Goal: Check status: Check status

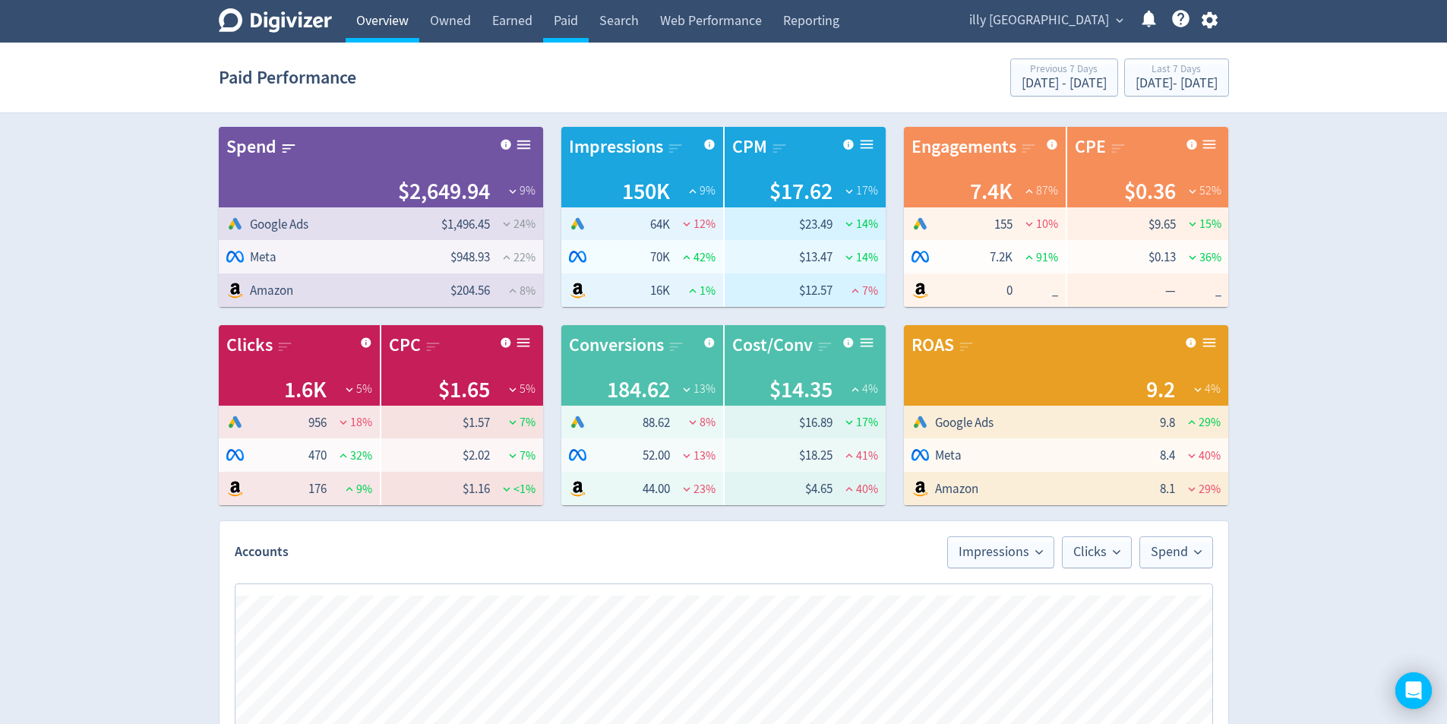
click at [381, 17] on link "Overview" at bounding box center [383, 21] width 74 height 43
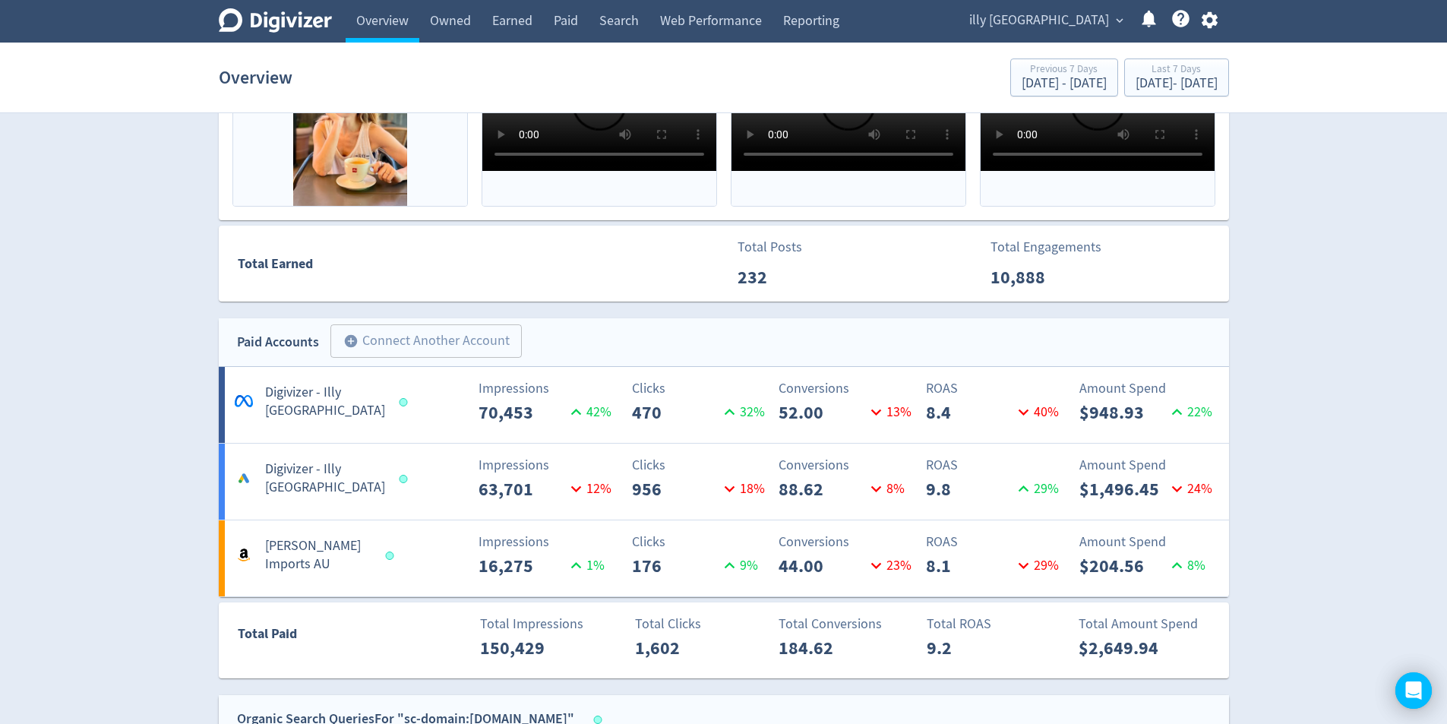
scroll to position [471, 0]
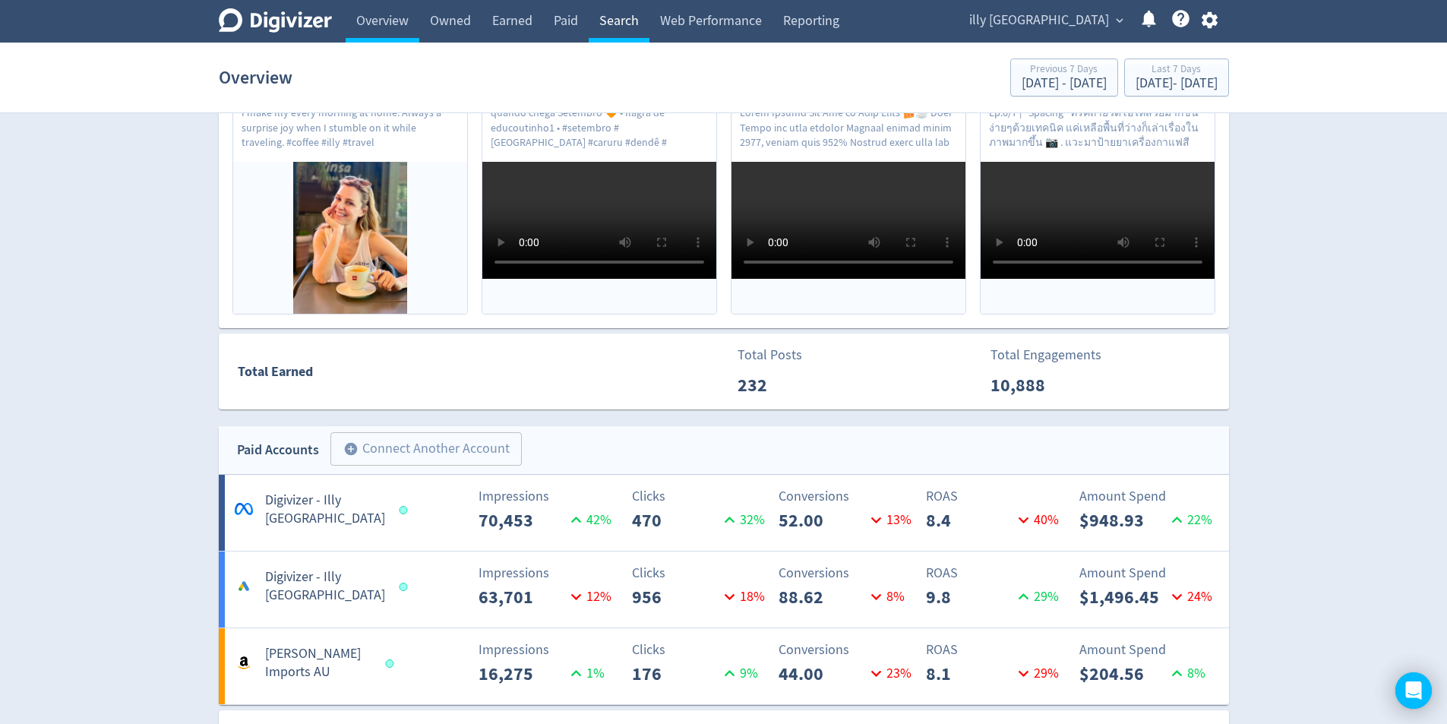
click at [614, 33] on link "Search" at bounding box center [619, 21] width 61 height 43
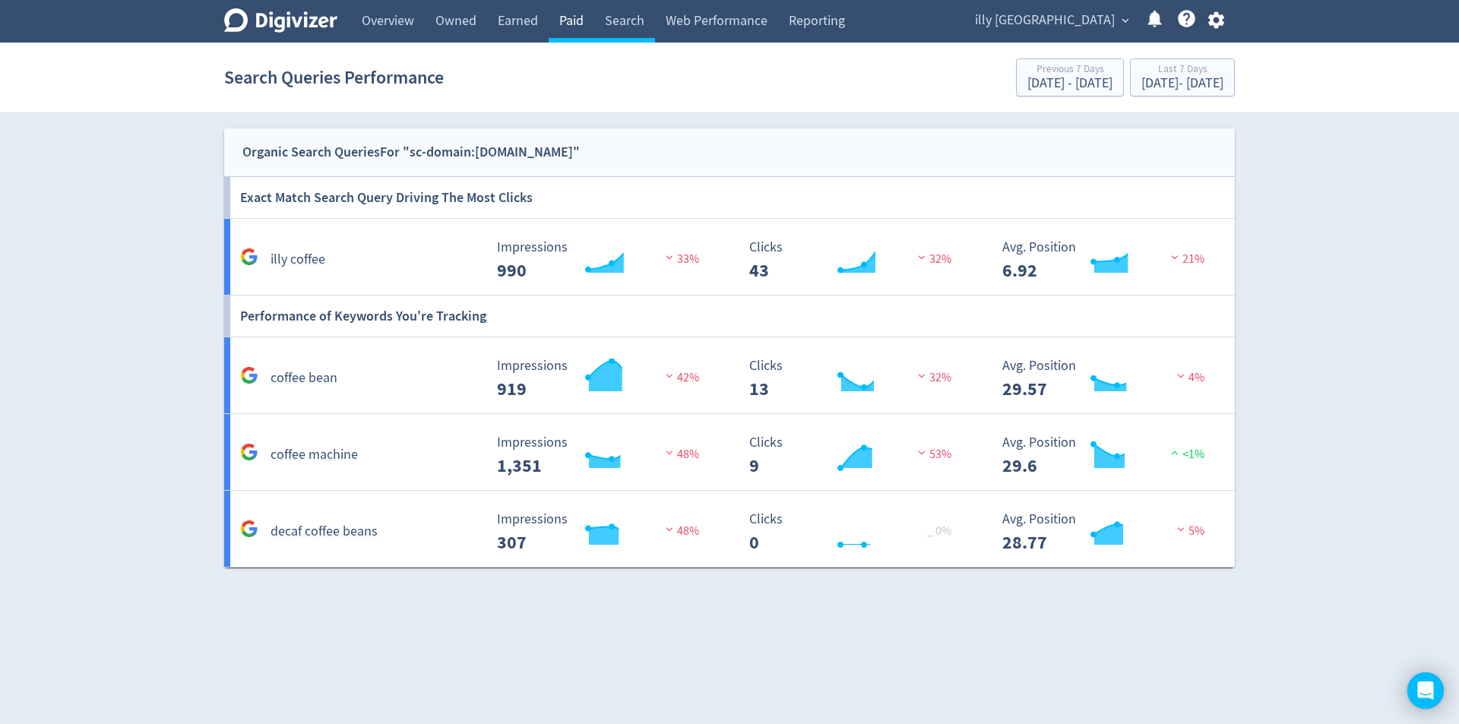
click at [568, 36] on link "Paid" at bounding box center [572, 21] width 46 height 43
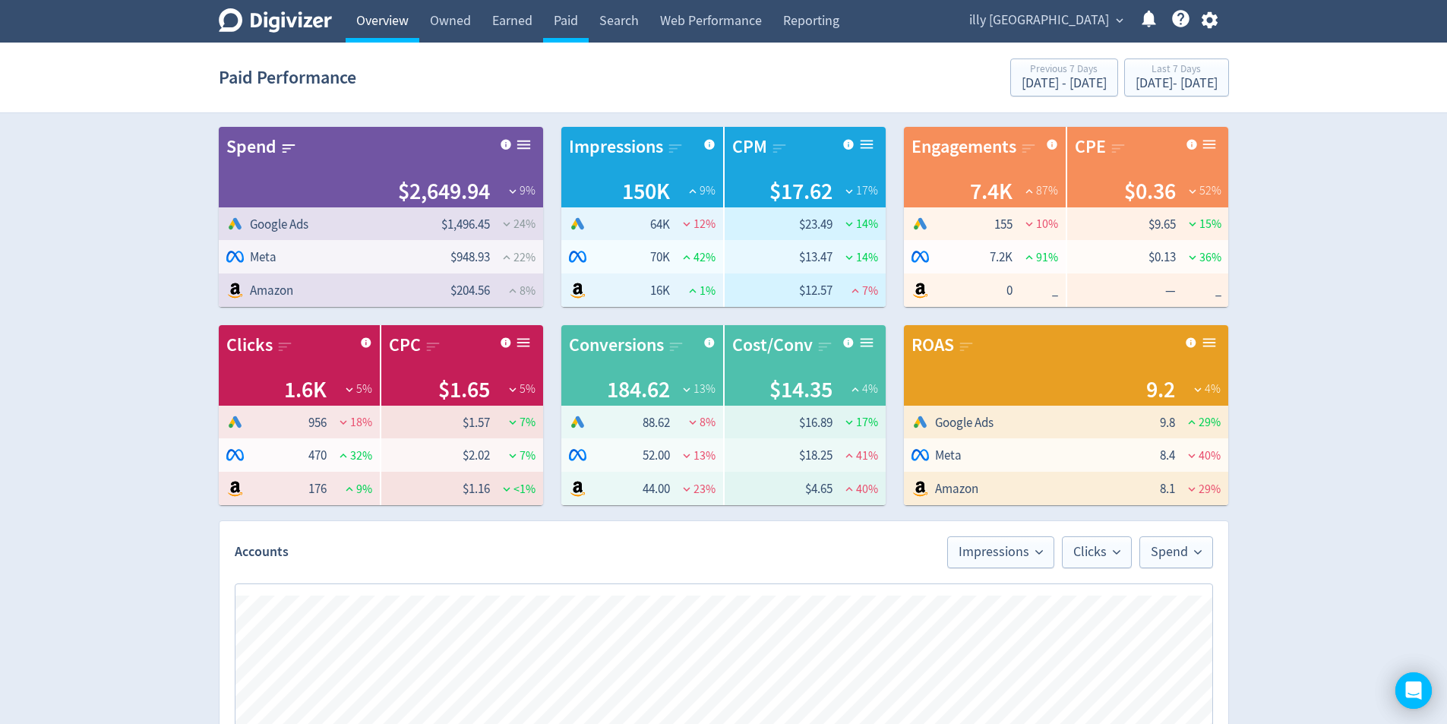
click at [363, 27] on link "Overview" at bounding box center [383, 21] width 74 height 43
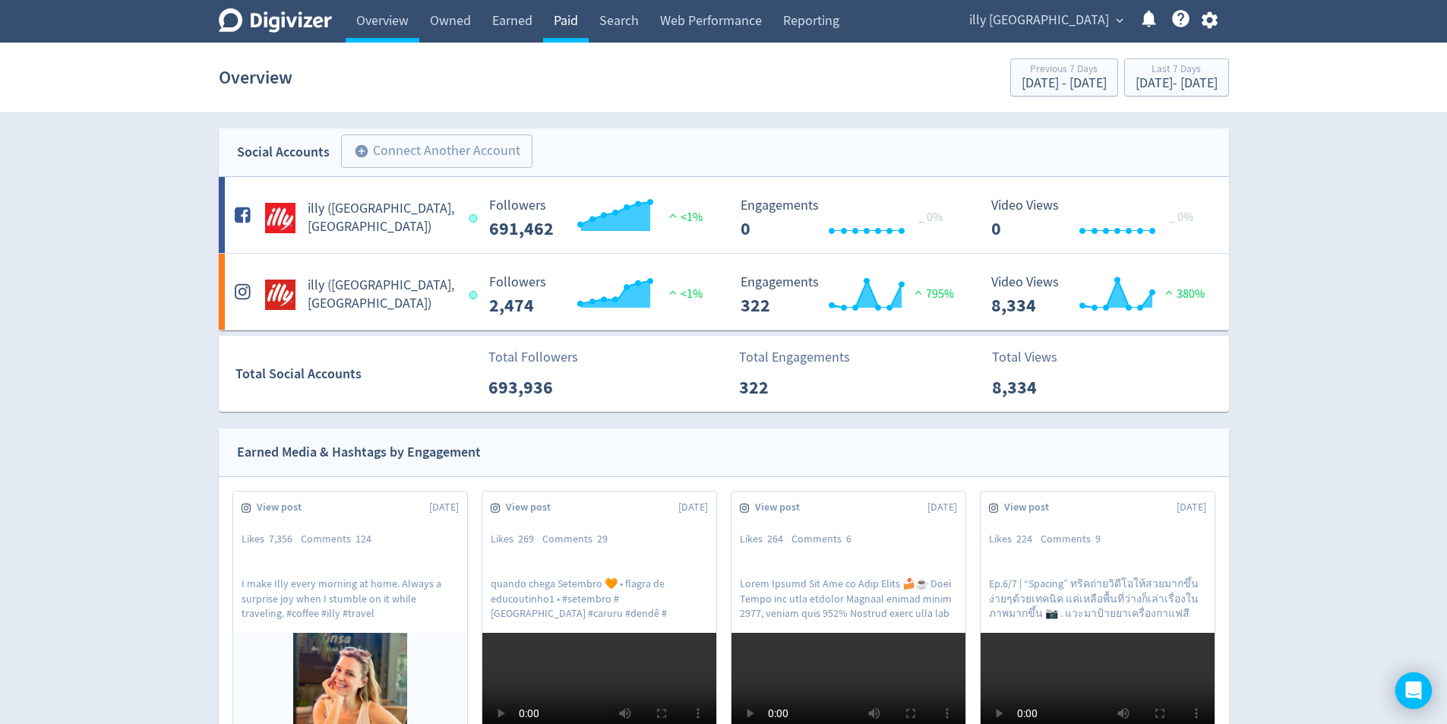
click at [567, 36] on link "Paid" at bounding box center [566, 21] width 46 height 43
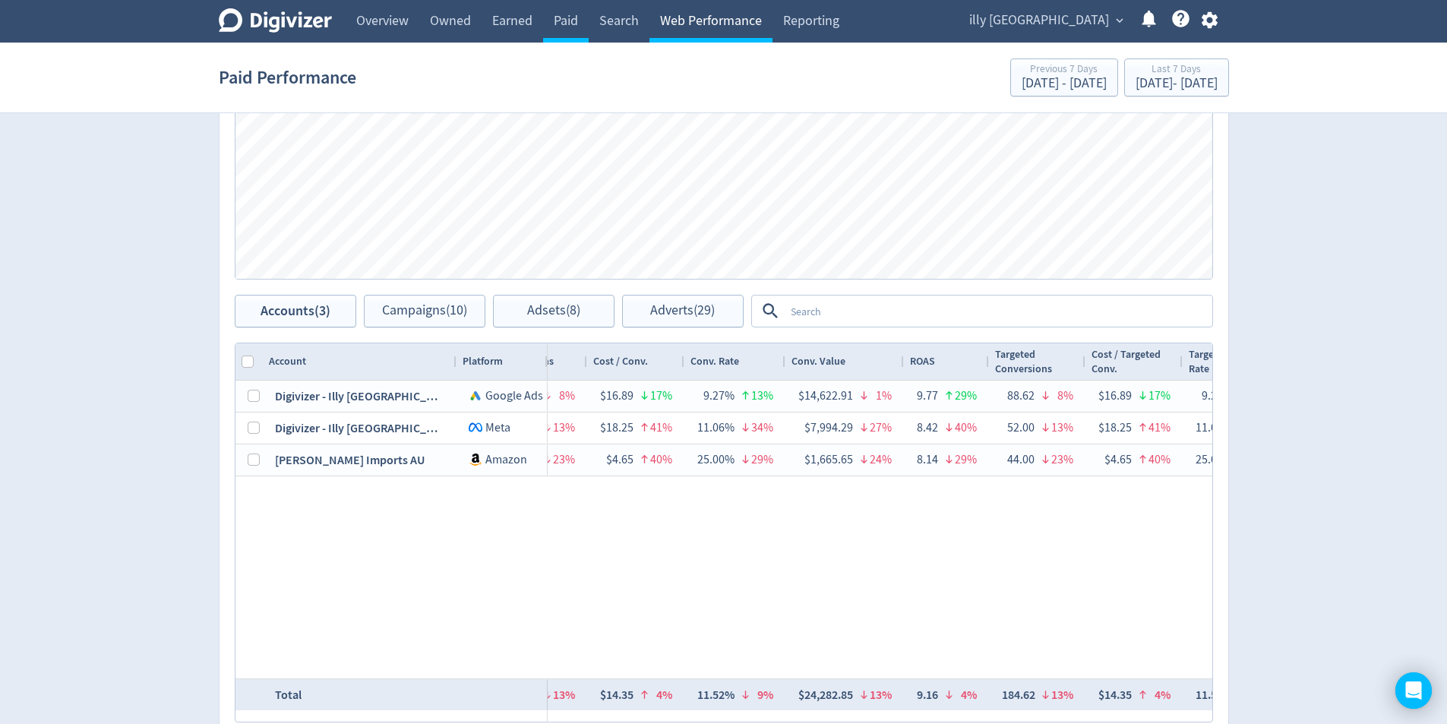
click at [716, 32] on link "Web Performance" at bounding box center [711, 21] width 123 height 43
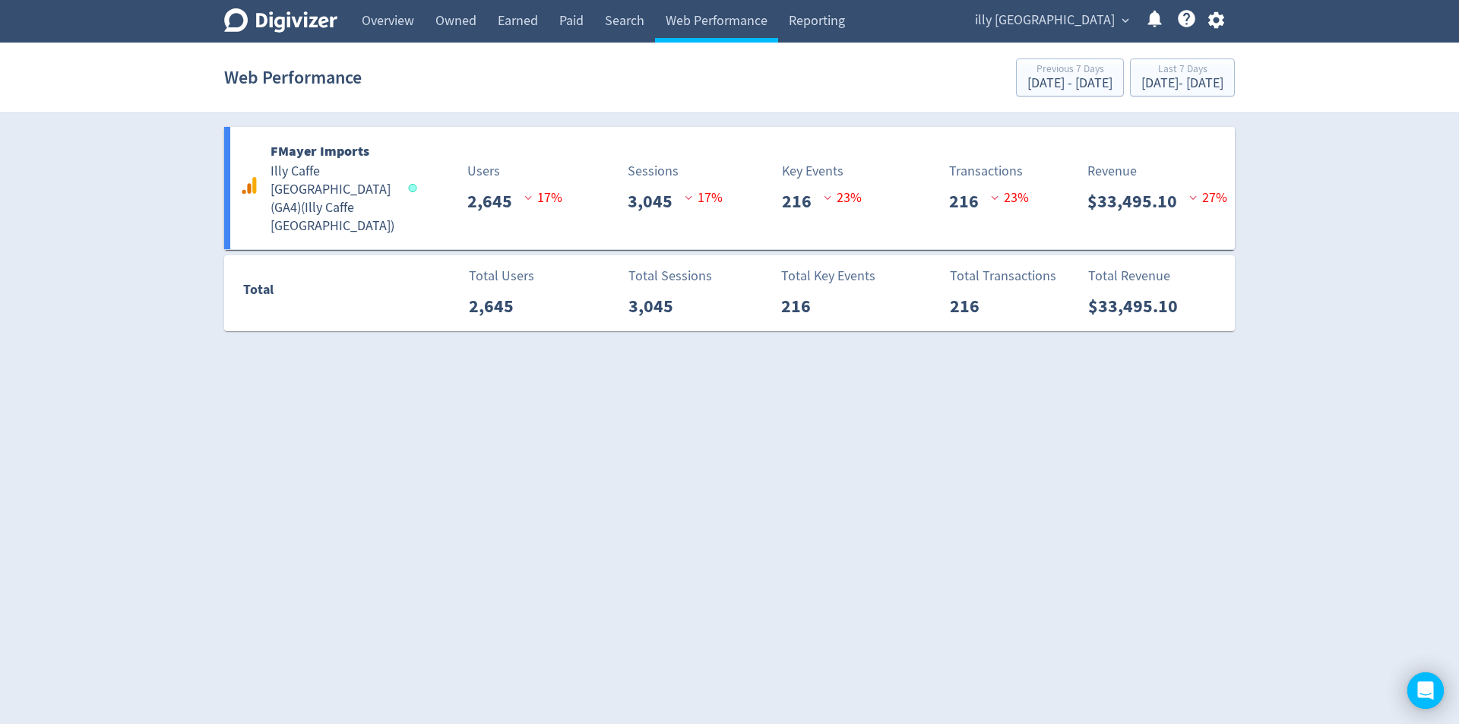
click at [1117, 34] on div "illy [GEOGRAPHIC_DATA] expand_more Help Center - Searchable support on using Di…" at bounding box center [1096, 21] width 277 height 43
click at [1108, 24] on span "illy [GEOGRAPHIC_DATA]" at bounding box center [1045, 20] width 140 height 24
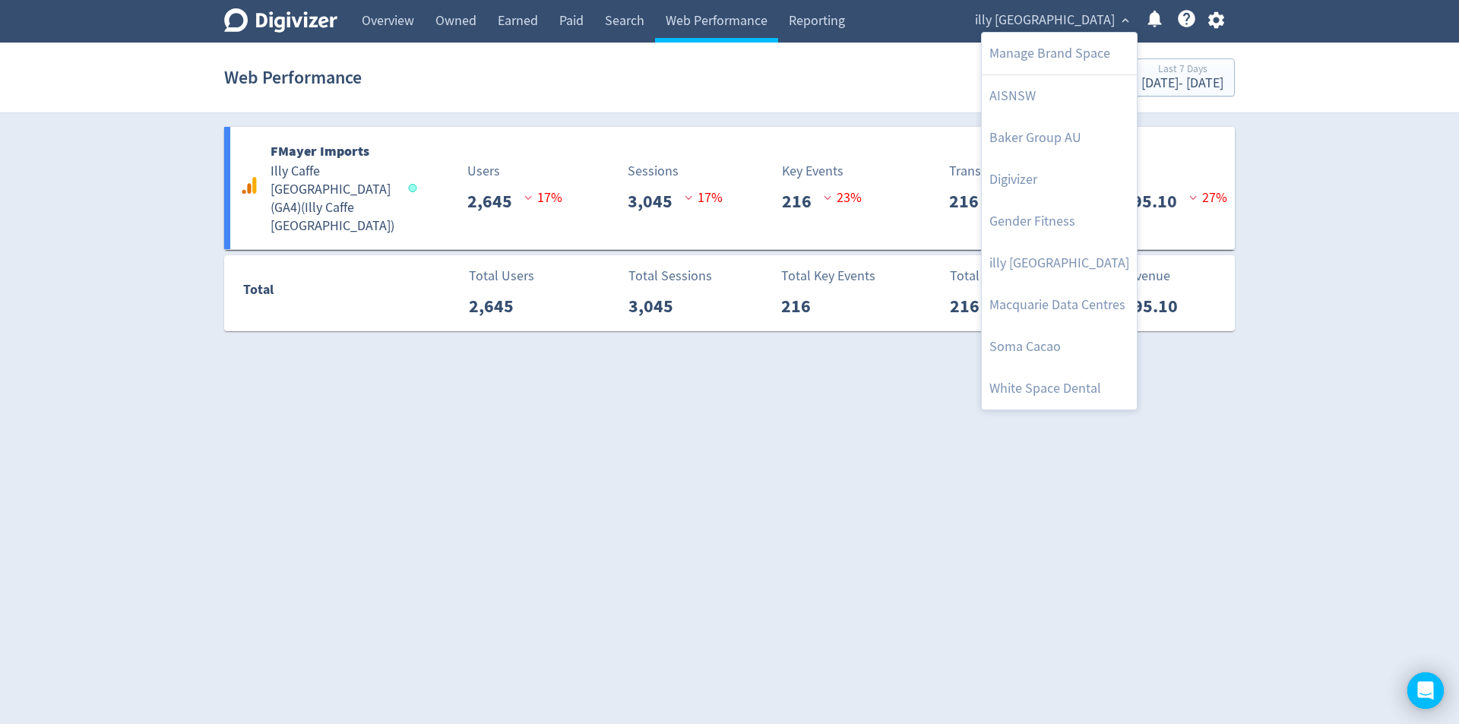
click at [1318, 170] on div at bounding box center [729, 362] width 1459 height 724
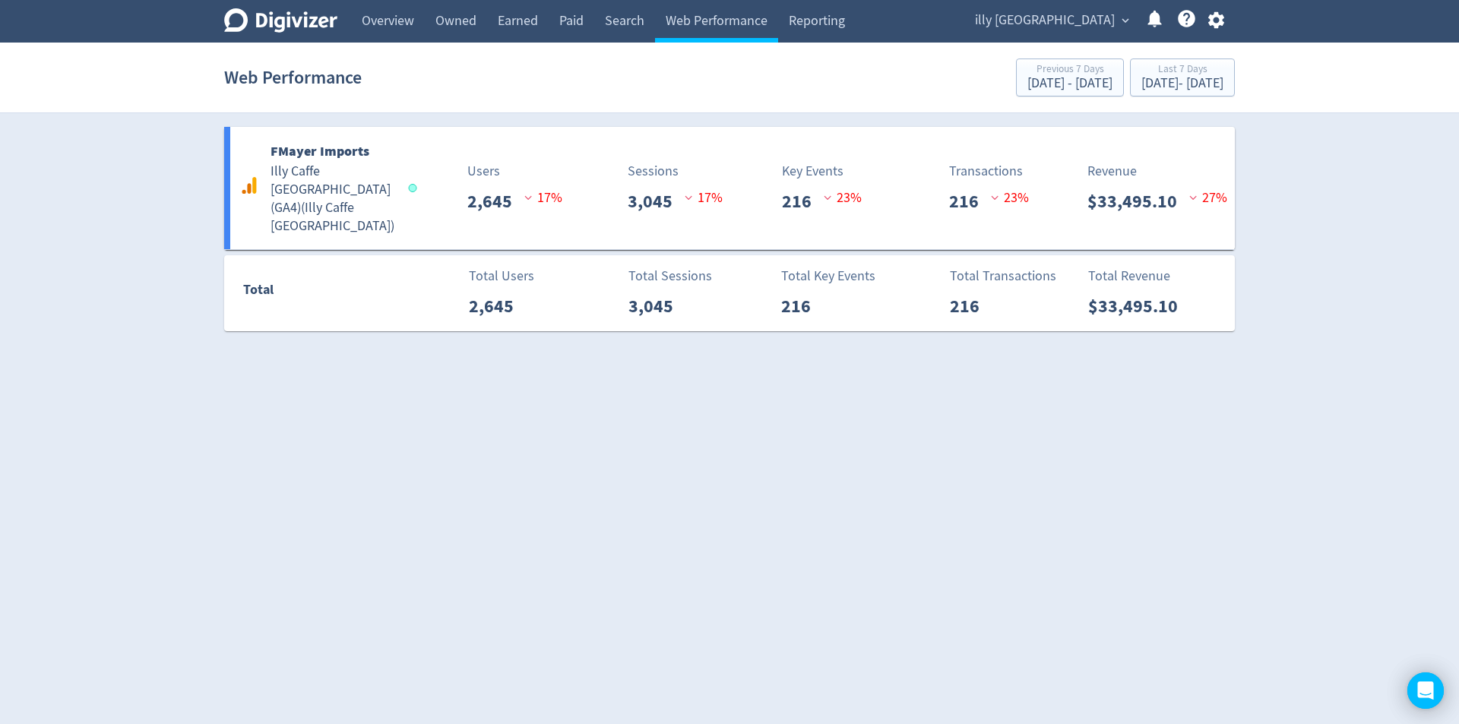
click at [1102, 27] on span "illy [GEOGRAPHIC_DATA]" at bounding box center [1045, 20] width 140 height 24
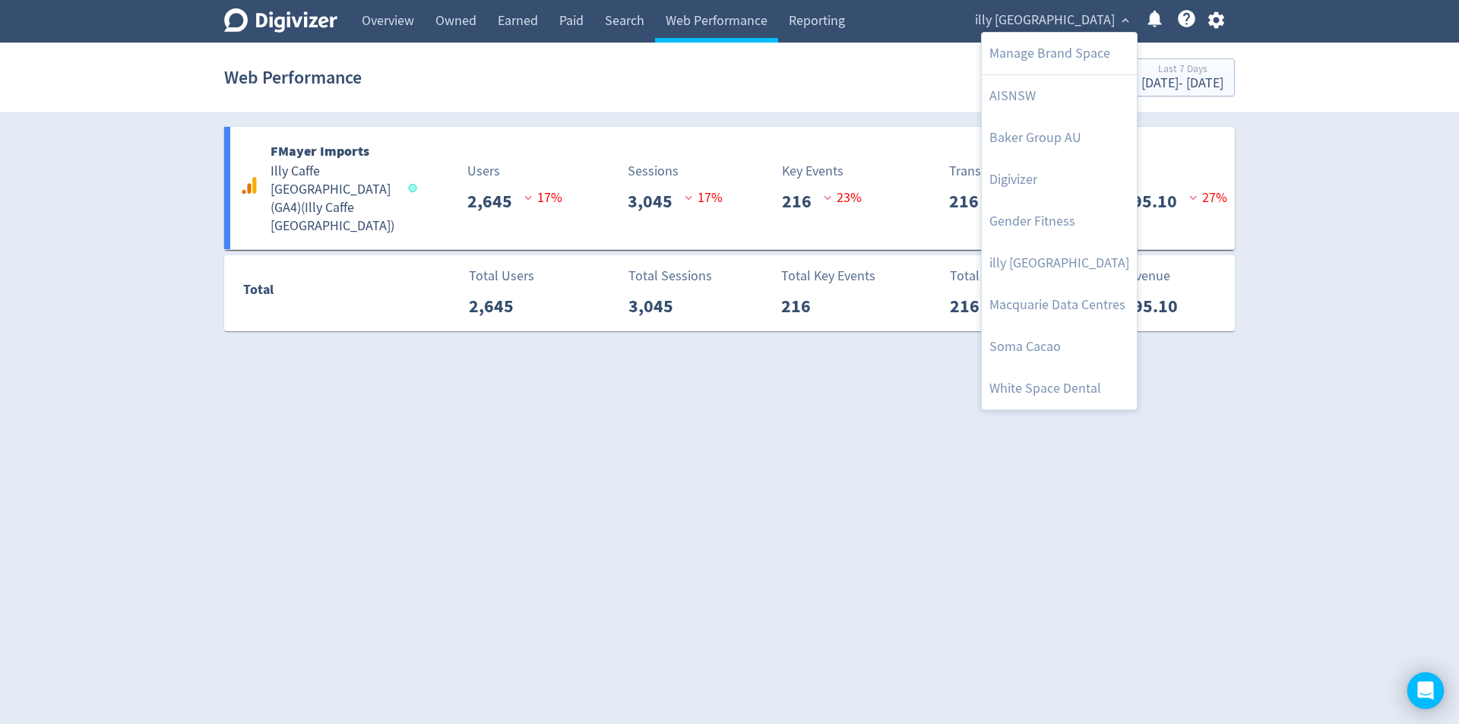
click at [606, 24] on div at bounding box center [729, 362] width 1459 height 724
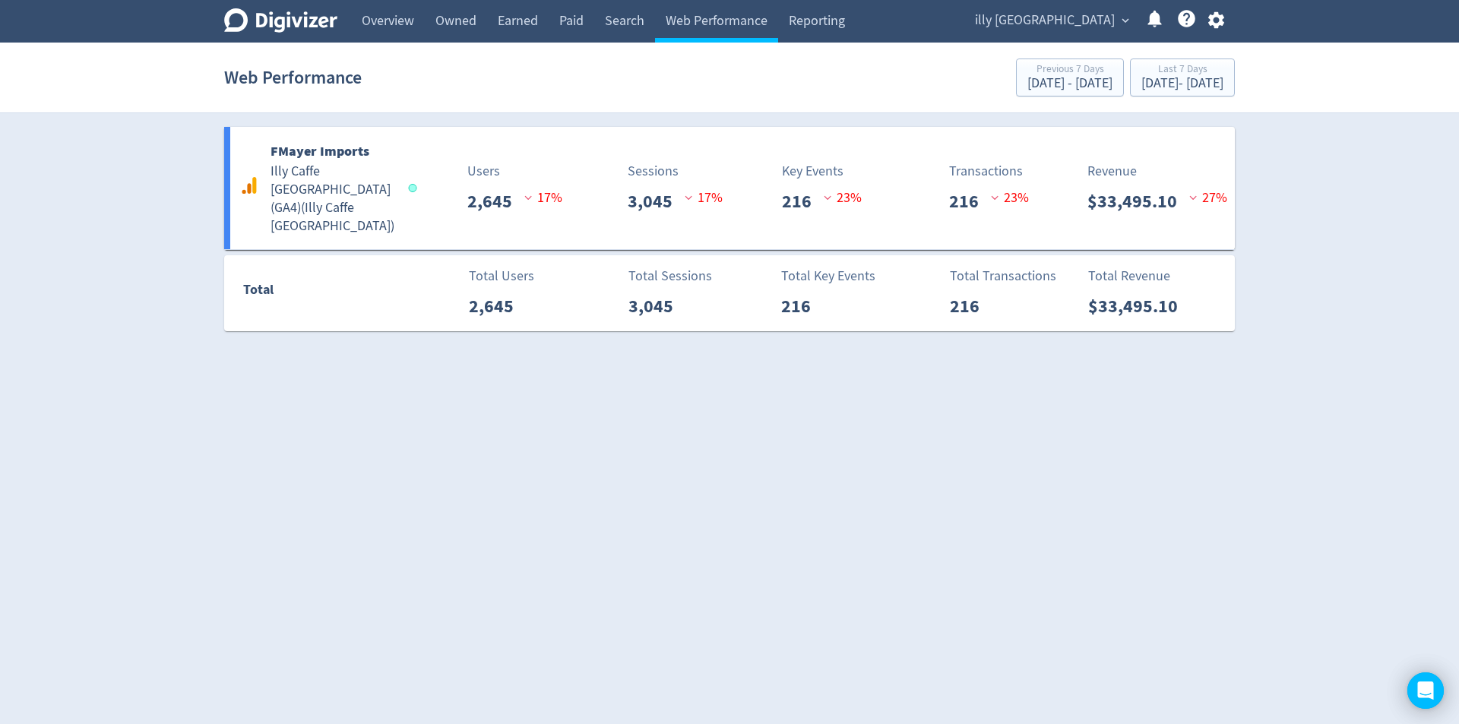
click at [575, 14] on body "Digivizer Logo [PERSON_NAME] Logo Overview Owned Earned Paid Search Web Perform…" at bounding box center [729, 165] width 1459 height 331
click at [574, 27] on link "Paid" at bounding box center [572, 21] width 46 height 43
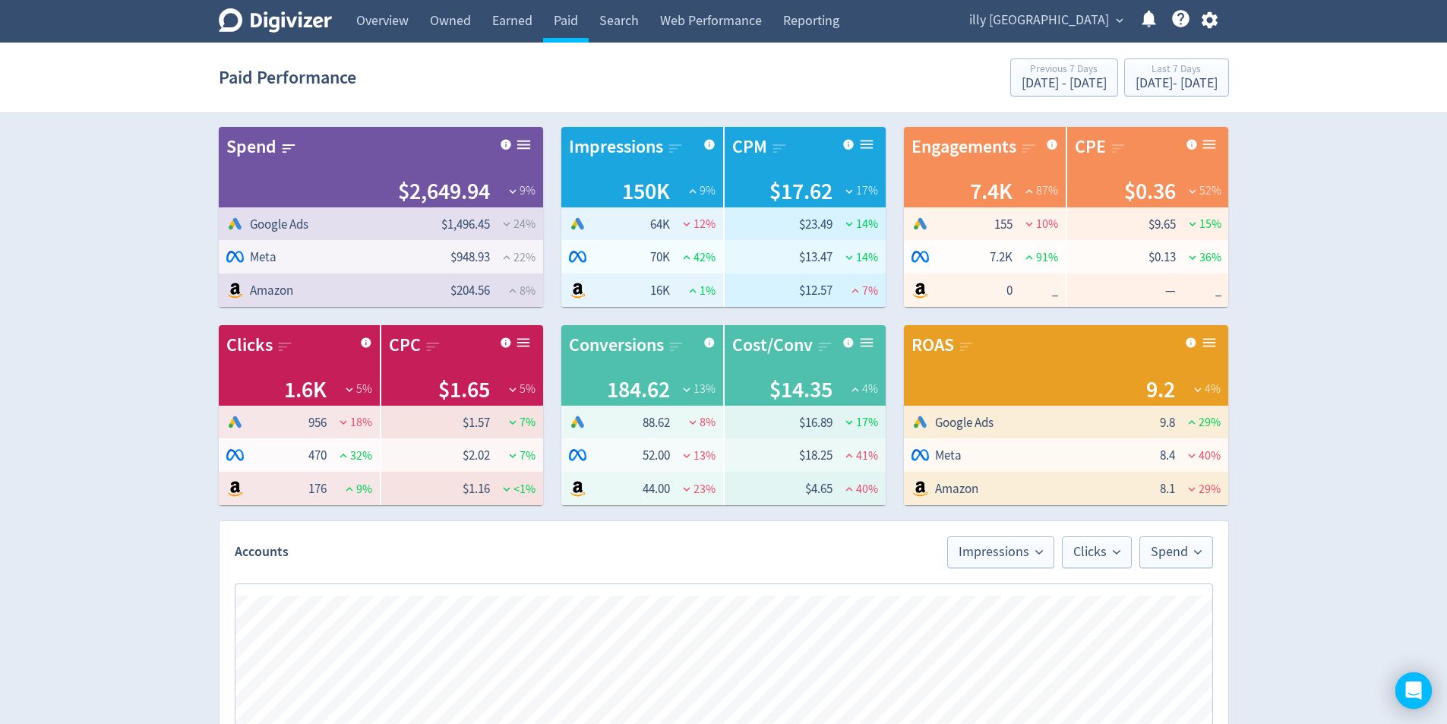
scroll to position [0, 1292]
click at [1156, 69] on div "Last 7 Days" at bounding box center [1177, 70] width 82 height 13
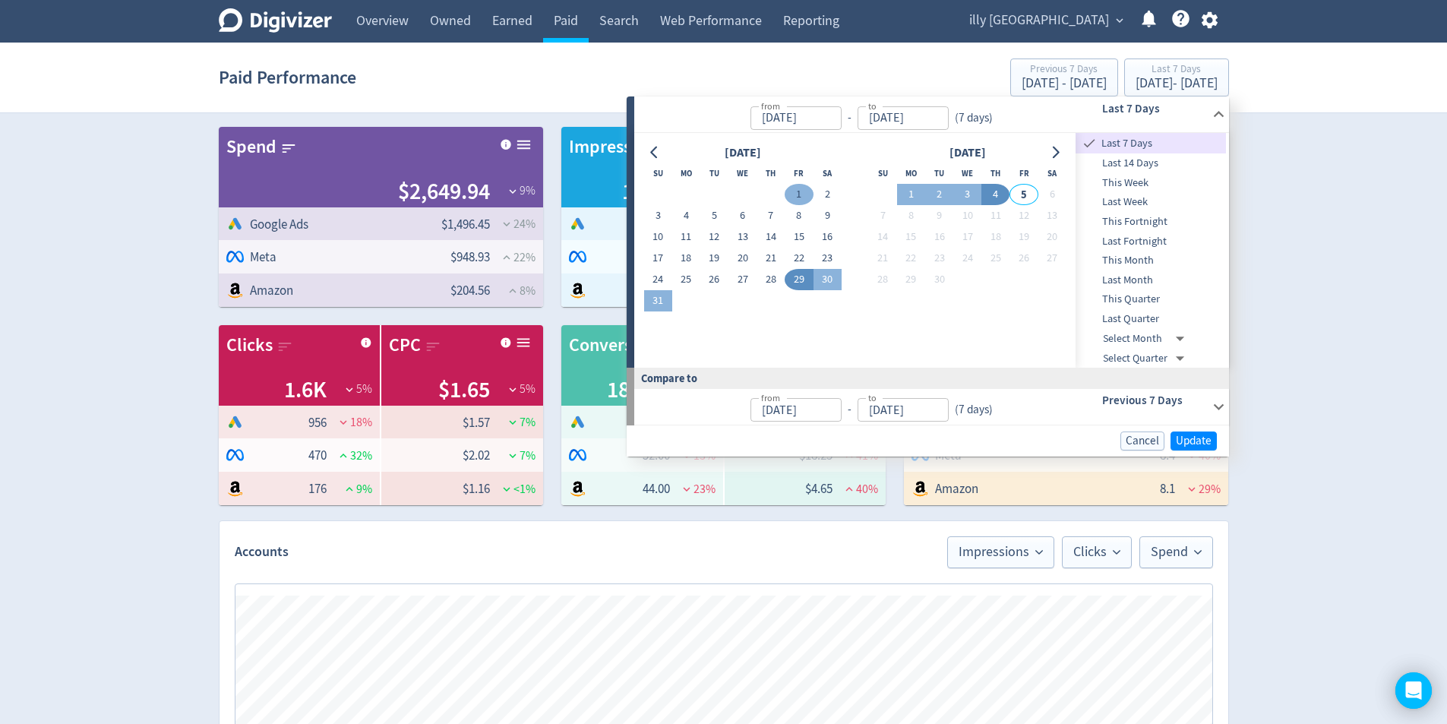
click at [799, 190] on button "1" at bounding box center [799, 194] width 28 height 21
type input "[DATE]"
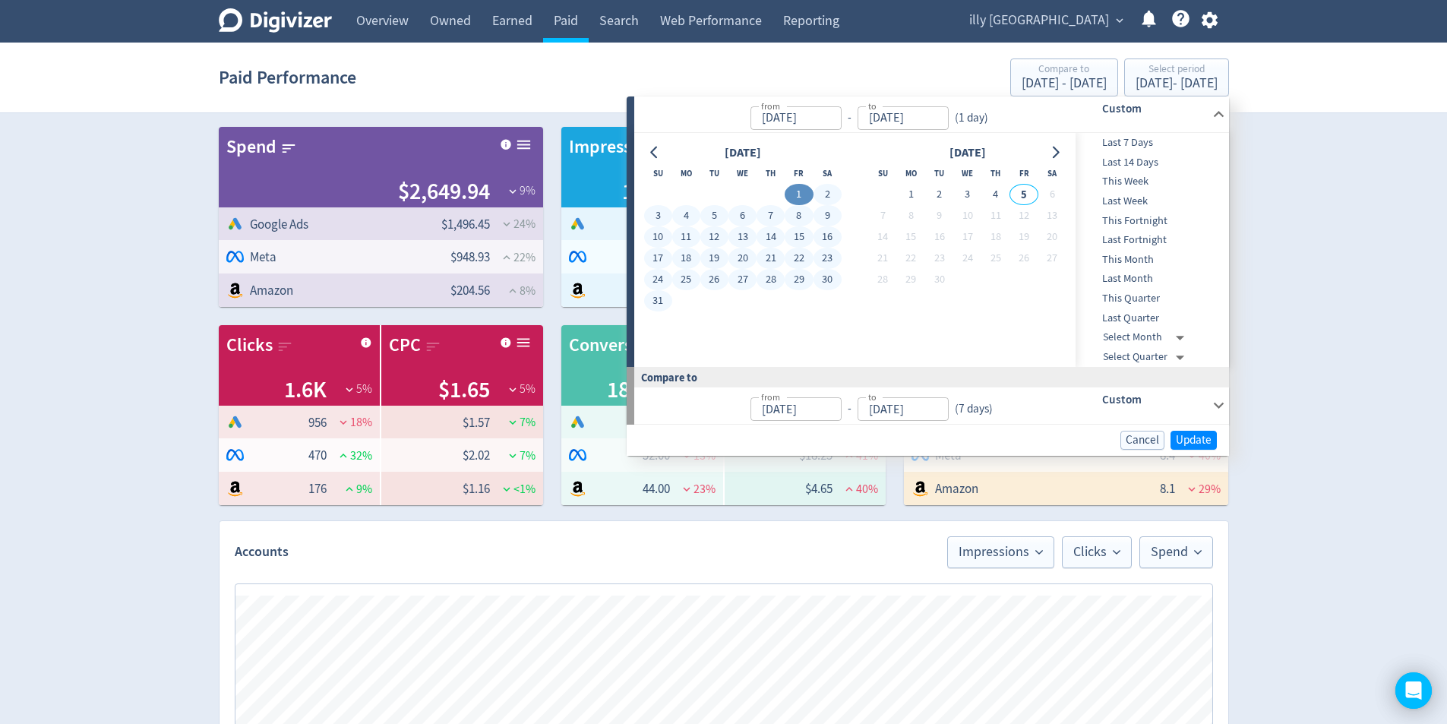
click at [667, 299] on button "31" at bounding box center [658, 300] width 28 height 21
type input "[DATE]"
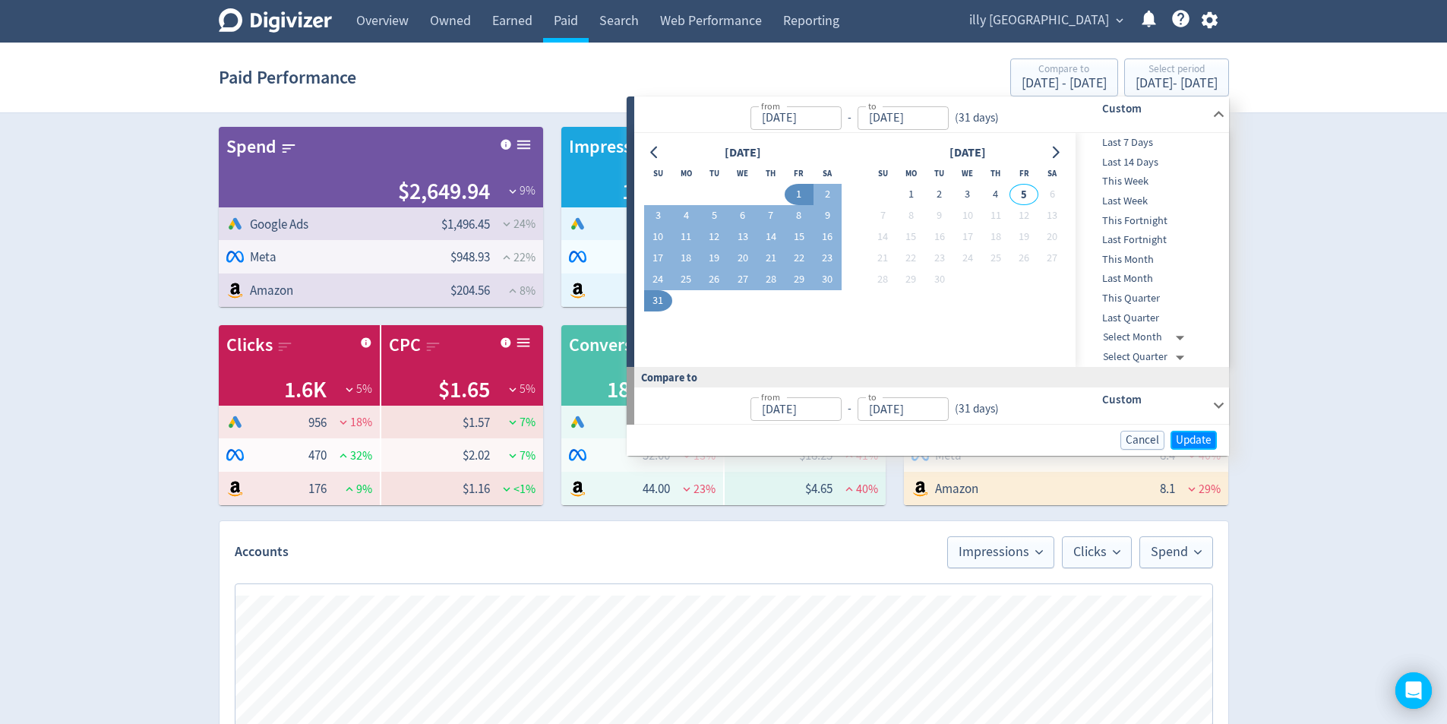
drag, startPoint x: 1194, startPoint y: 444, endPoint x: 822, endPoint y: 498, distance: 376.2
click at [1194, 443] on span "Update" at bounding box center [1194, 440] width 36 height 11
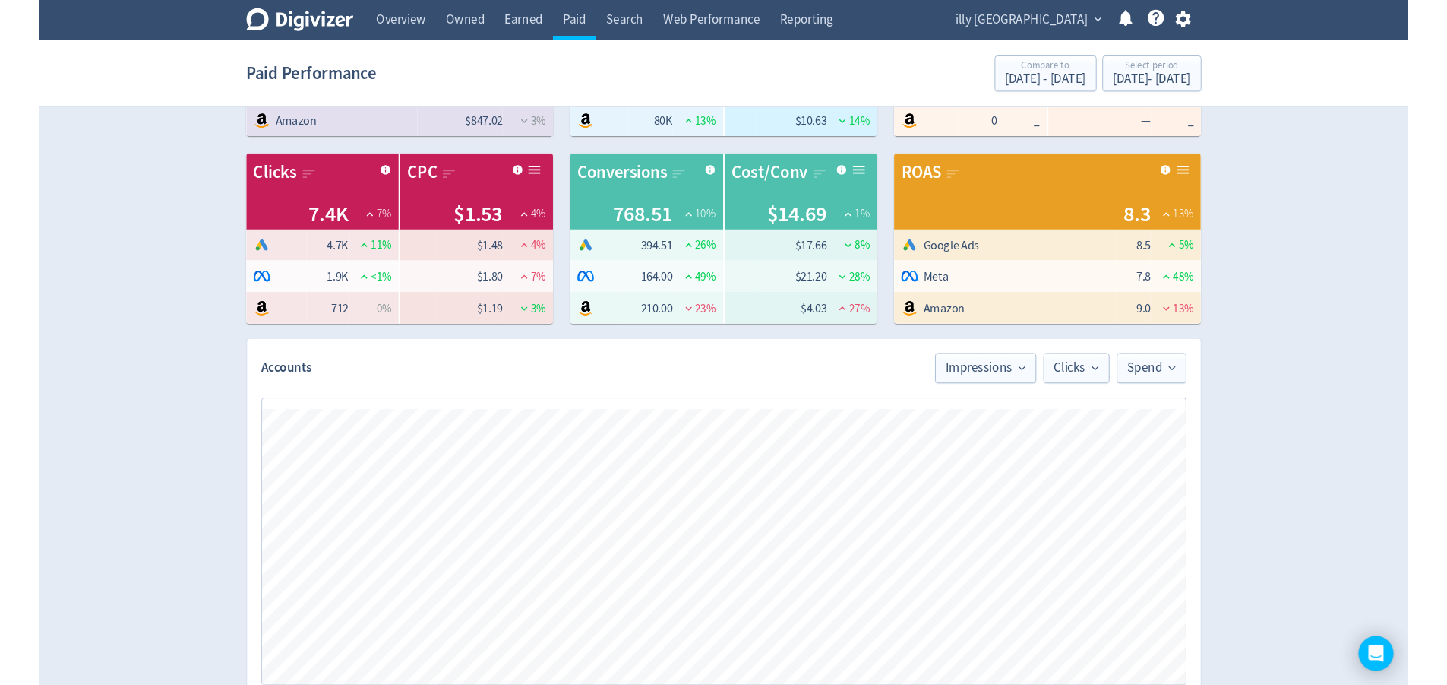
scroll to position [0, 0]
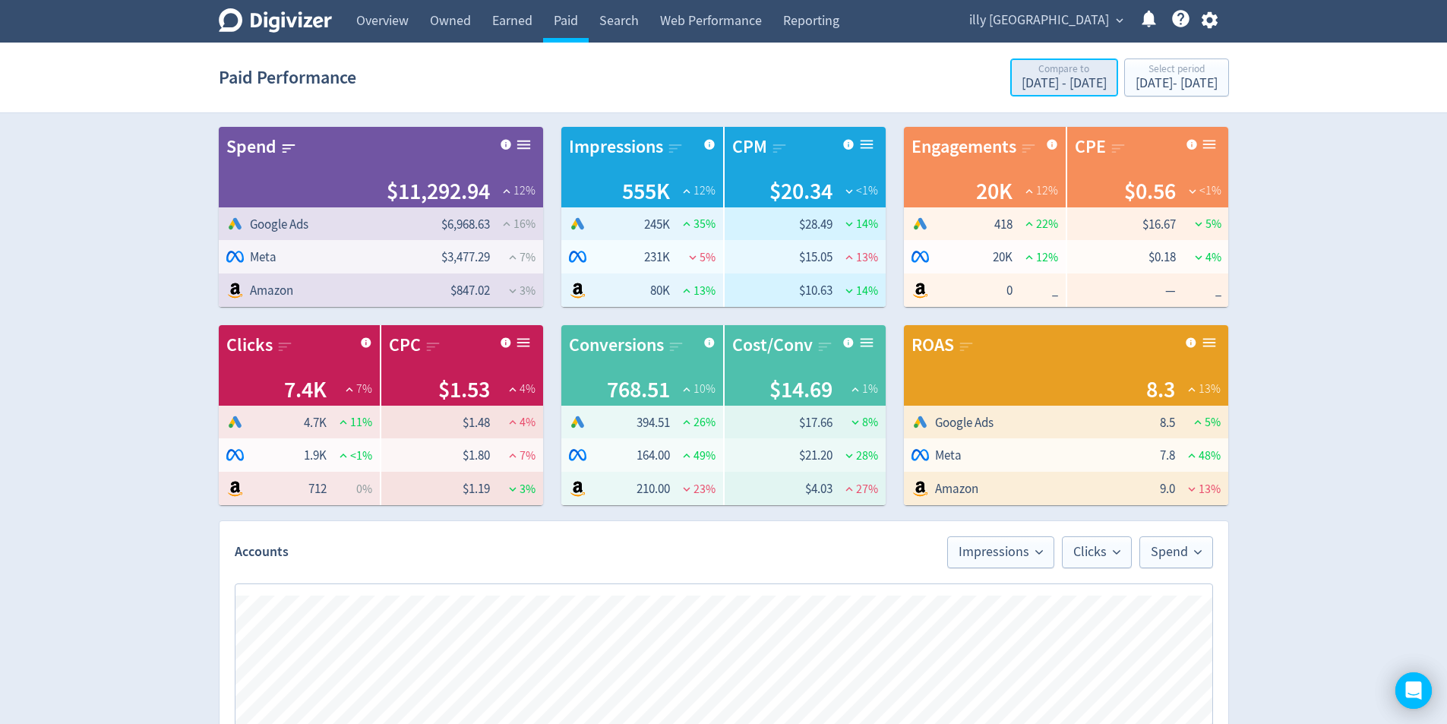
click at [1022, 84] on div "[DATE] - [DATE]" at bounding box center [1064, 84] width 85 height 14
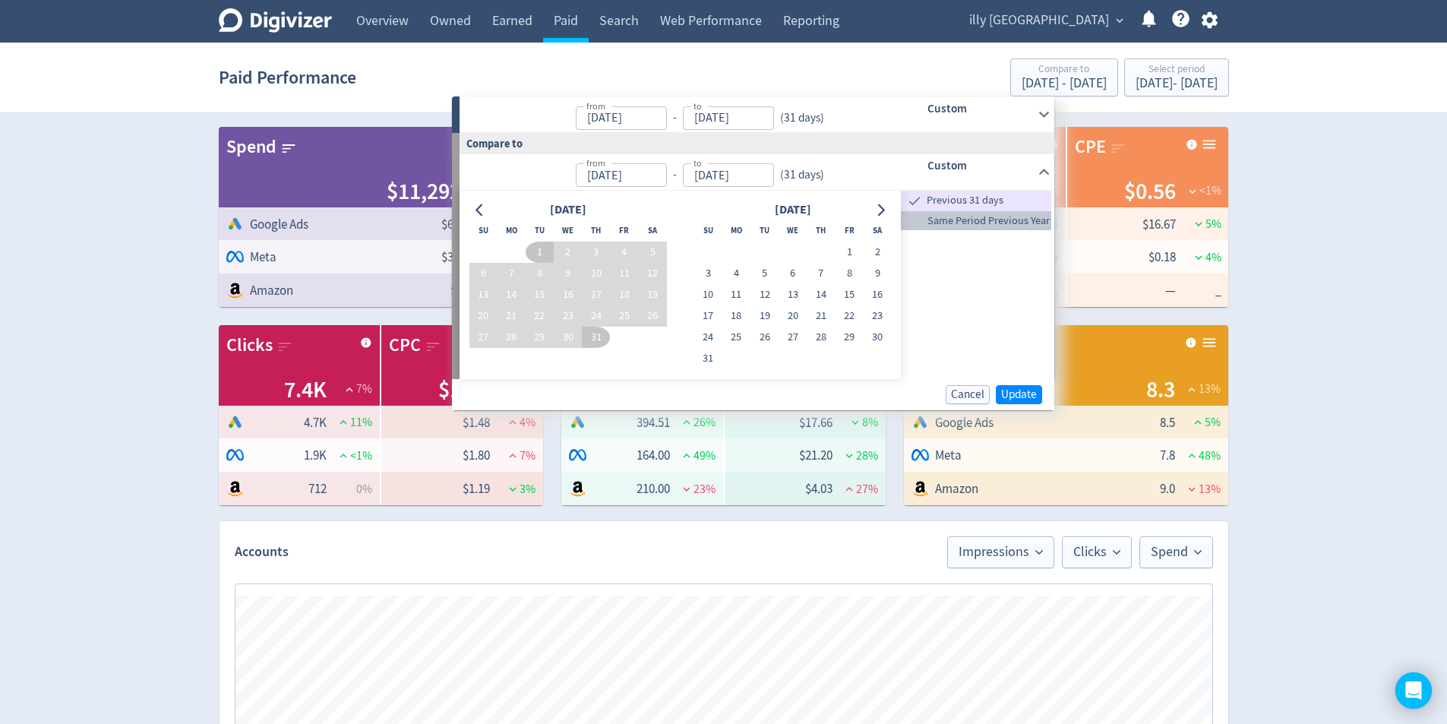
click at [991, 222] on span "Same Period Previous Year" at bounding box center [976, 221] width 150 height 17
type input "[DATE]"
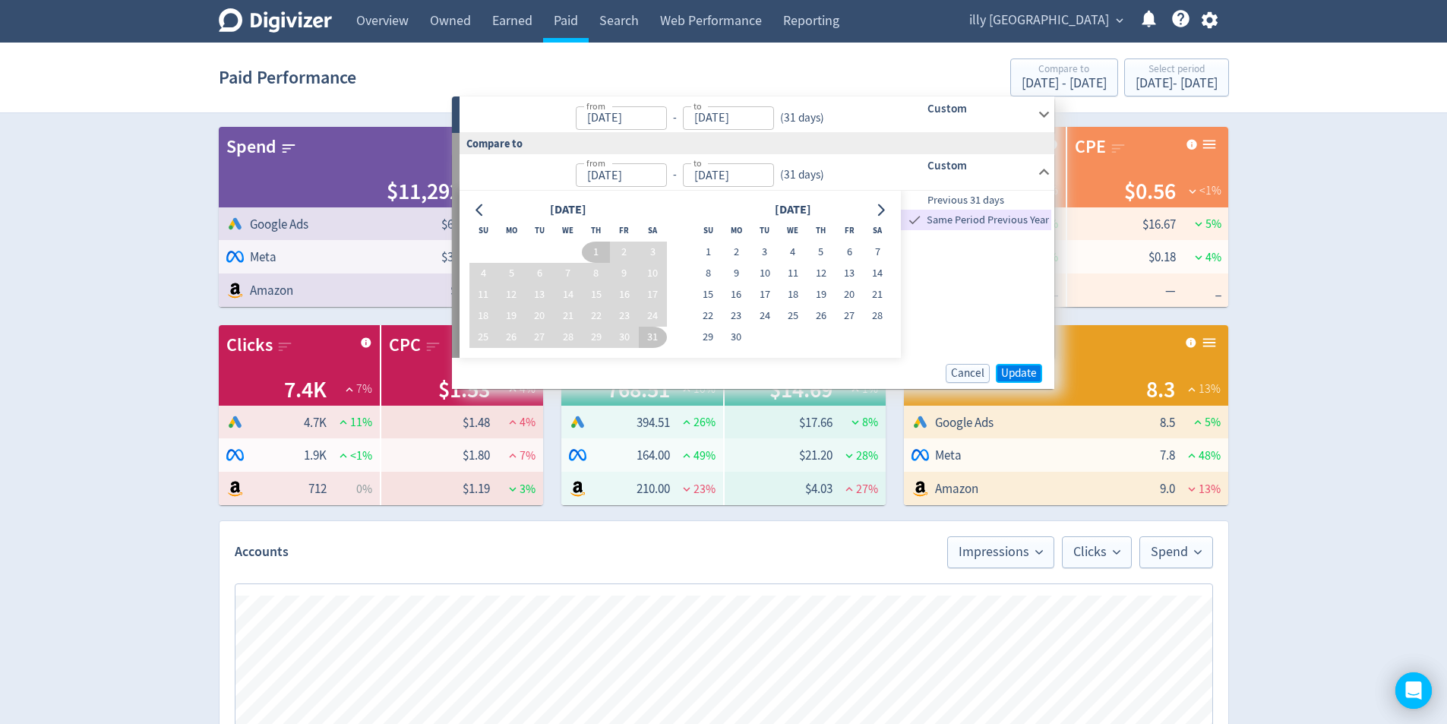
click at [1024, 369] on span "Update" at bounding box center [1019, 373] width 36 height 11
